Goal: Task Accomplishment & Management: Use online tool/utility

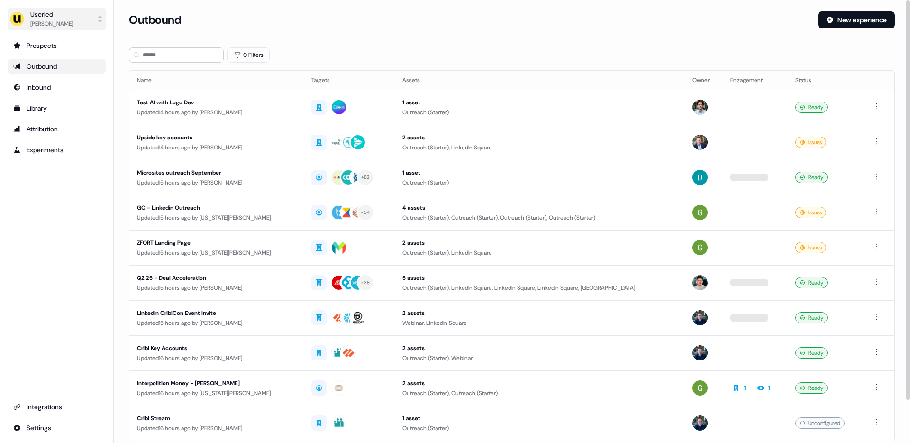
click at [55, 19] on div "Oliver Grogan" at bounding box center [51, 23] width 43 height 9
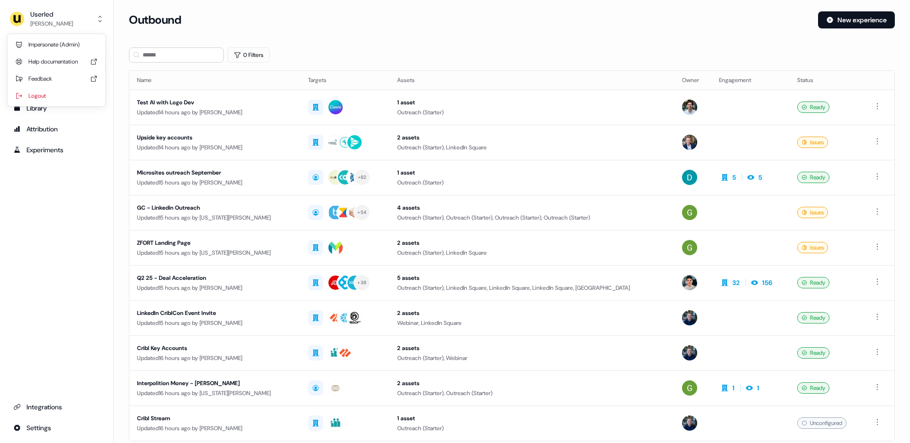
click at [64, 194] on div "Userled Oliver Grogan Impersonate (Admin) Help documentation Feedback Logout Pr…" at bounding box center [57, 221] width 114 height 443
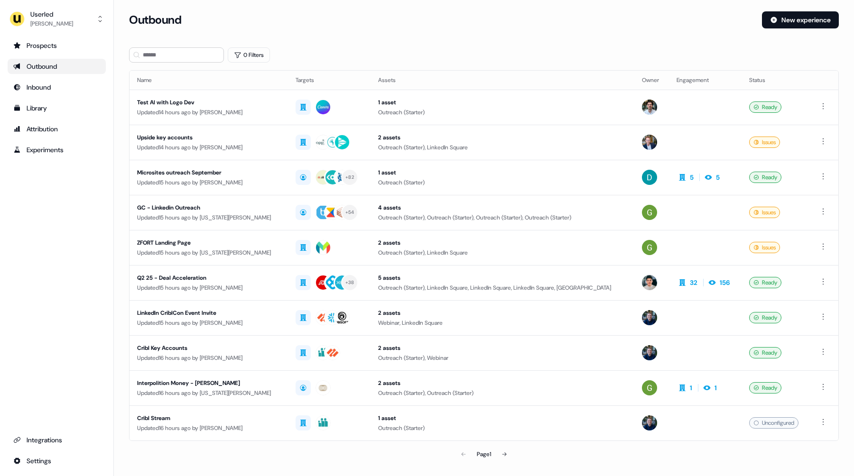
drag, startPoint x: 55, startPoint y: 208, endPoint x: 225, endPoint y: 48, distance: 233.5
click at [55, 207] on div "Prospects Outbound Inbound Library Attribution Experiments Integrations Settings" at bounding box center [57, 253] width 98 height 431
click at [50, 204] on div "Prospects Outbound Inbound Library Attribution Experiments Integrations Settings" at bounding box center [57, 253] width 98 height 431
click at [57, 20] on div "Oliver Grogan" at bounding box center [51, 23] width 43 height 9
click at [48, 44] on div "Impersonate (Admin)" at bounding box center [56, 44] width 90 height 17
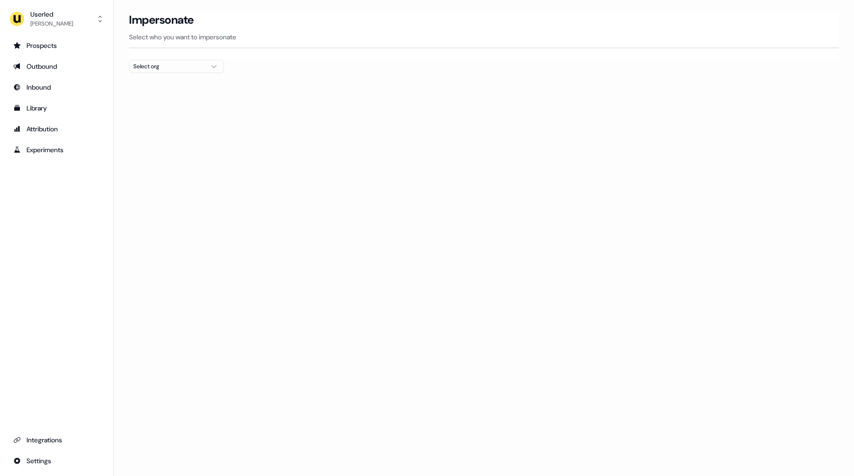
click at [133, 64] on button "Select org" at bounding box center [176, 66] width 95 height 13
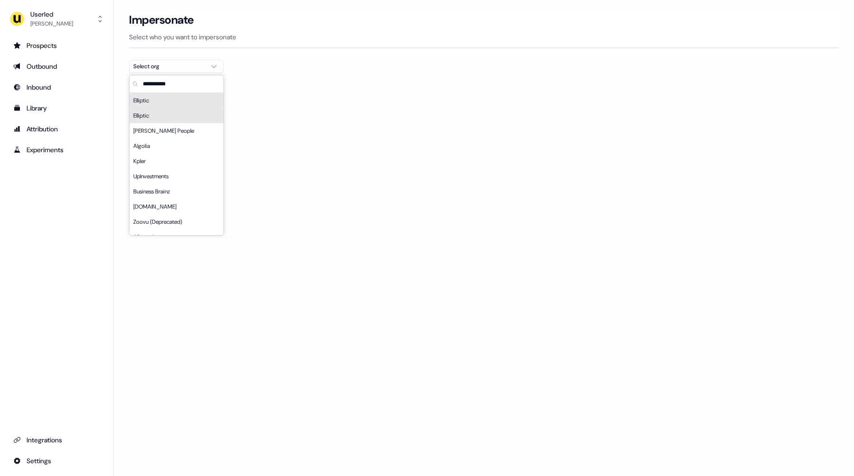
click at [154, 100] on div "Elliptic" at bounding box center [176, 100] width 94 height 15
click at [159, 118] on div "Elliptic" at bounding box center [176, 115] width 94 height 15
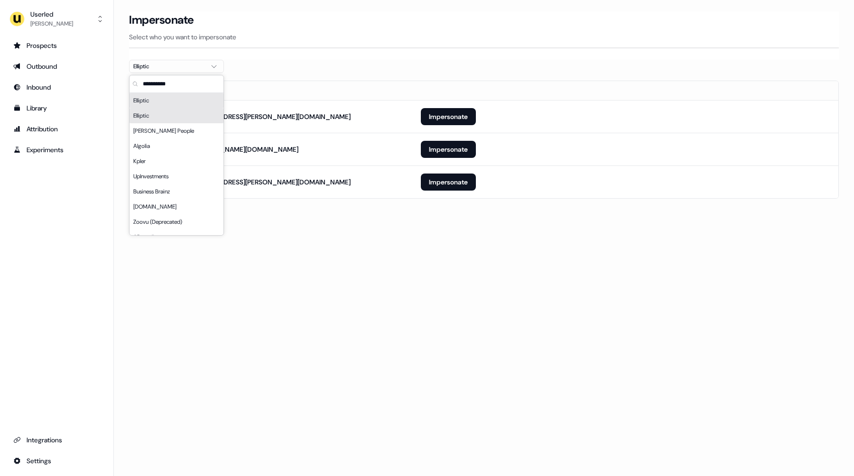
click at [404, 309] on div "Loading... Impersonate Select who you want to impersonate Elliptic Email adam.g…" at bounding box center [484, 238] width 740 height 476
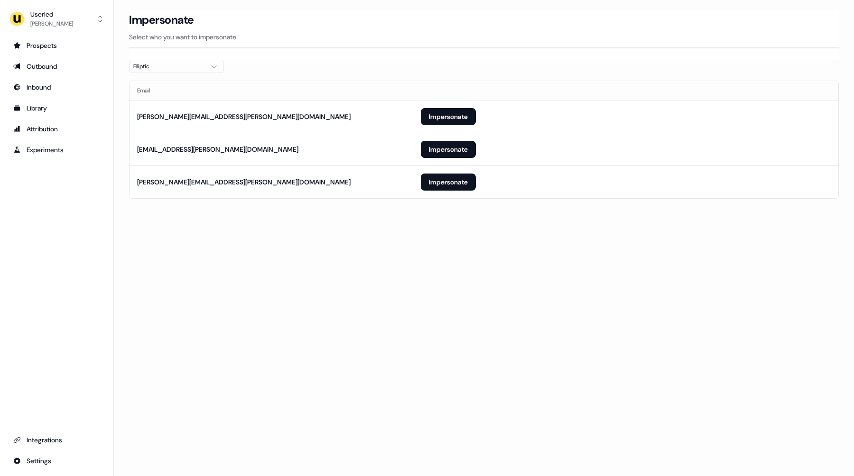
click at [216, 69] on icon "button" at bounding box center [213, 67] width 11 height 8
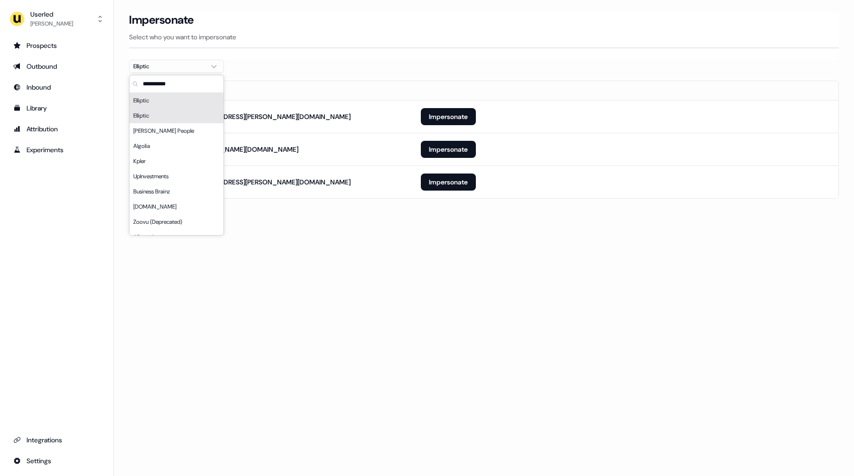
click at [171, 101] on div "Elliptic" at bounding box center [176, 100] width 94 height 15
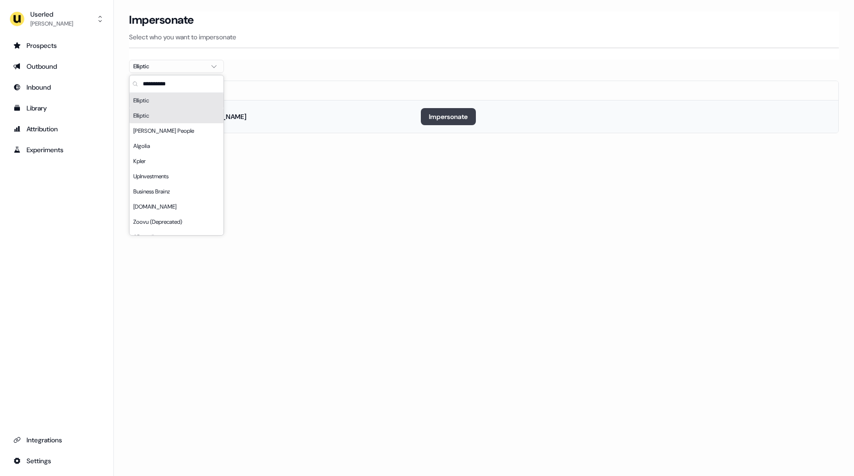
click at [441, 115] on button "Impersonate" at bounding box center [448, 116] width 55 height 17
